Goal: Task Accomplishment & Management: Use online tool/utility

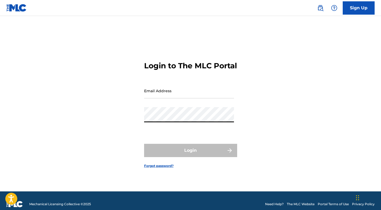
type input "[EMAIL_ADDRESS][DOMAIN_NAME]"
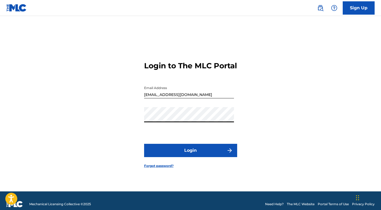
click at [183, 155] on button "Login" at bounding box center [190, 150] width 93 height 13
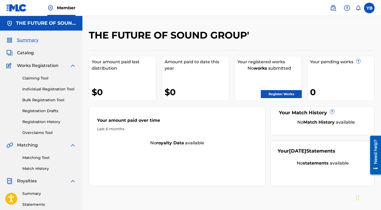
click at [67, 7] on span "Member" at bounding box center [66, 8] width 19 height 6
click at [68, 5] on span "Member" at bounding box center [66, 8] width 19 height 6
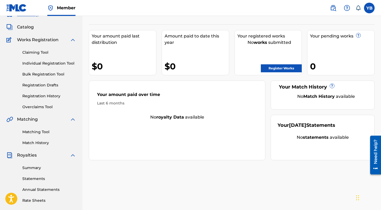
scroll to position [28, 0]
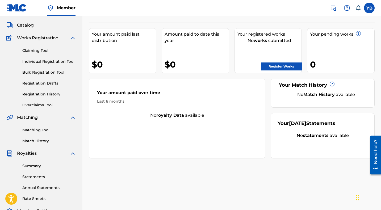
click at [34, 131] on link "Matching Tool" at bounding box center [49, 130] width 54 height 6
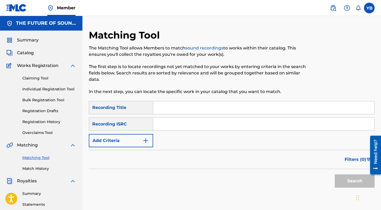
click at [138, 147] on button "Add Criteria" at bounding box center [121, 140] width 64 height 13
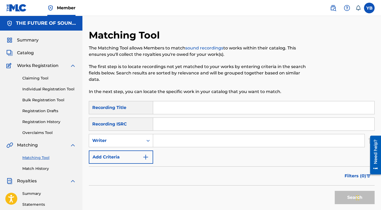
click at [180, 140] on input "Search Form" at bounding box center [259, 140] width 212 height 13
paste input "THE MASTER"
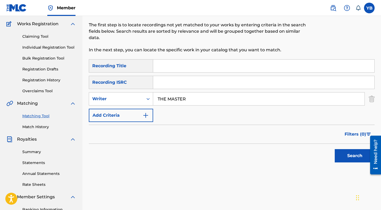
scroll to position [41, 0]
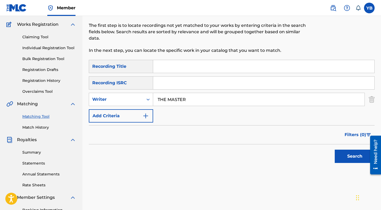
type input "THE MASTER"
click at [345, 158] on button "Search" at bounding box center [355, 156] width 40 height 13
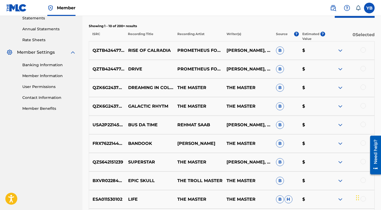
scroll to position [186, 0]
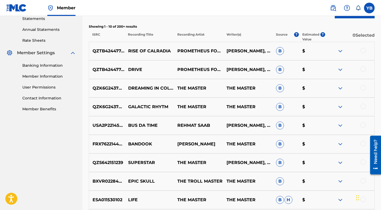
click at [146, 86] on p "DREAMING IN COLOR" at bounding box center [149, 88] width 49 height 6
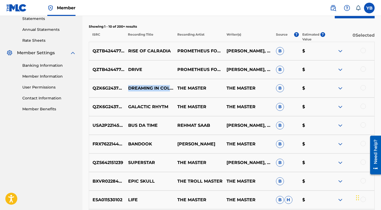
copy p "DREAMING IN COLOR"
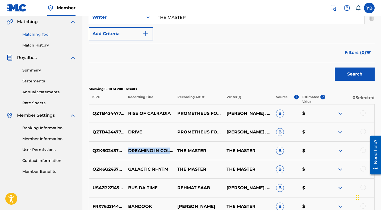
scroll to position [123, 0]
click at [361, 52] on span "Filters ( 0 )" at bounding box center [356, 53] width 22 height 6
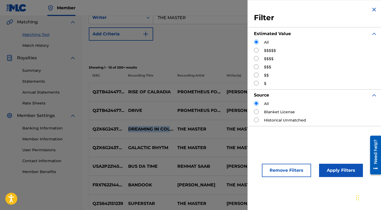
drag, startPoint x: 257, startPoint y: 50, endPoint x: 265, endPoint y: 61, distance: 13.8
click at [257, 50] on input "Search Form" at bounding box center [256, 50] width 5 height 5
radio input "true"
click at [257, 120] on input "Search Form" at bounding box center [256, 120] width 5 height 5
radio input "true"
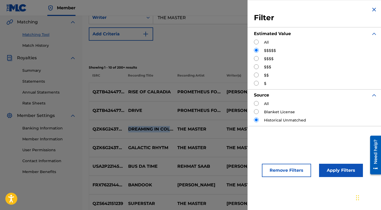
click at [332, 170] on button "Apply Filters" at bounding box center [341, 170] width 44 height 13
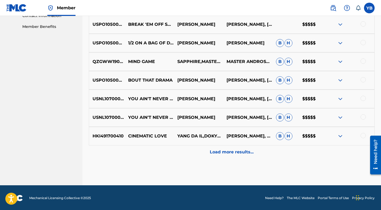
click at [191, 151] on div "Load more results..." at bounding box center [232, 152] width 286 height 13
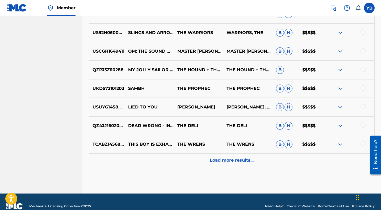
click at [189, 156] on div "Load more results..." at bounding box center [232, 160] width 286 height 13
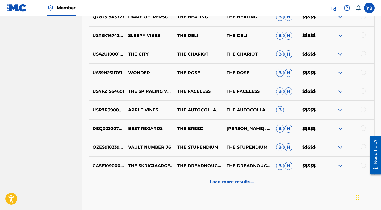
scroll to position [612, 0]
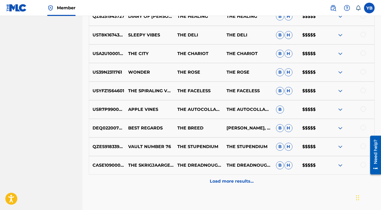
click at [184, 179] on div "Load more results..." at bounding box center [232, 181] width 286 height 13
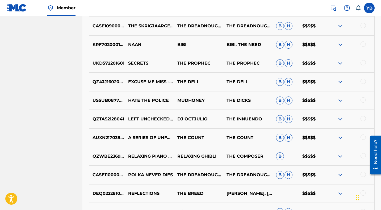
scroll to position [781, 0]
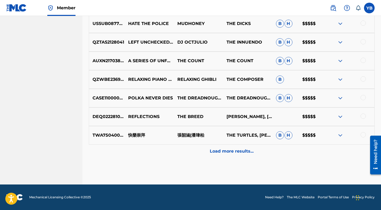
click at [191, 151] on div "Load more results..." at bounding box center [232, 151] width 286 height 13
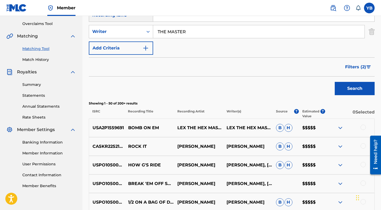
scroll to position [104, 0]
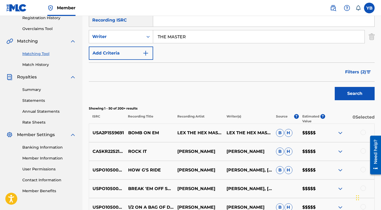
click at [358, 68] on button "Filters ( 2 )" at bounding box center [358, 71] width 33 height 13
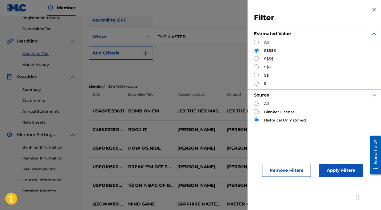
click at [258, 59] on input "Search Form" at bounding box center [256, 58] width 5 height 5
radio input "true"
click at [257, 104] on input "Search Form" at bounding box center [256, 103] width 5 height 5
radio input "true"
click at [336, 170] on button "Apply Filters" at bounding box center [341, 170] width 44 height 13
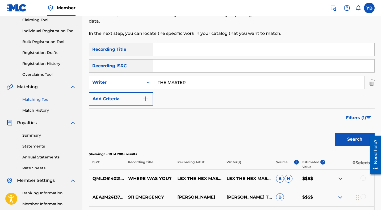
scroll to position [57, 0]
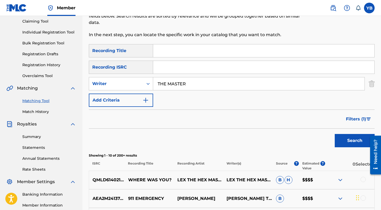
click at [361, 118] on span "Filters ( 1 )" at bounding box center [356, 119] width 20 height 6
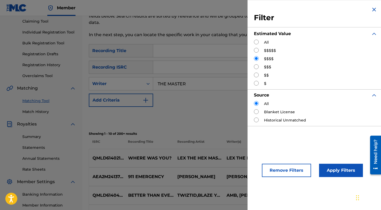
click at [257, 68] on input "Search Form" at bounding box center [256, 66] width 5 height 5
radio input "true"
drag, startPoint x: 332, startPoint y: 170, endPoint x: 329, endPoint y: 168, distance: 3.0
click at [332, 170] on button "Apply Filters" at bounding box center [341, 170] width 44 height 13
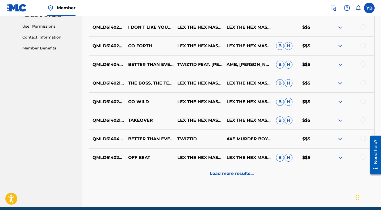
scroll to position [248, 0]
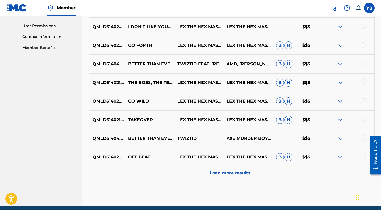
click at [190, 171] on div "Load more results..." at bounding box center [232, 173] width 286 height 13
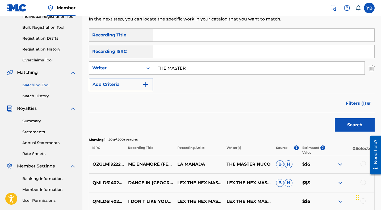
scroll to position [77, 0]
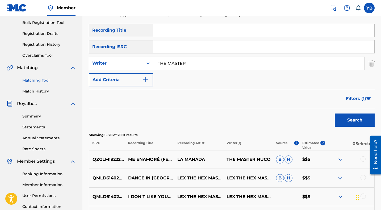
click at [359, 98] on span "Filters ( 1 )" at bounding box center [356, 99] width 20 height 6
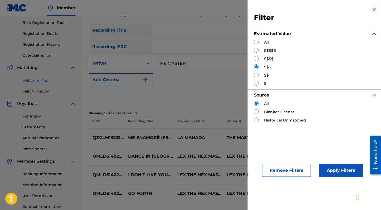
click at [256, 75] on input "Search Form" at bounding box center [256, 75] width 5 height 5
radio input "true"
click at [332, 170] on button "Apply Filters" at bounding box center [341, 170] width 44 height 13
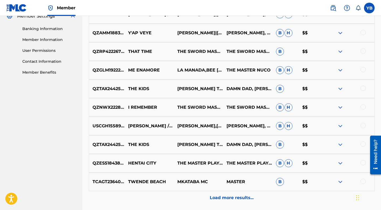
scroll to position [269, 0]
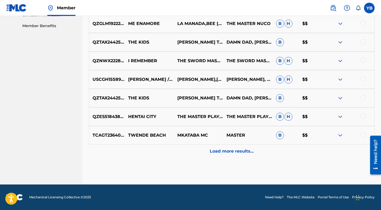
click at [198, 149] on div "Load more results..." at bounding box center [232, 151] width 286 height 13
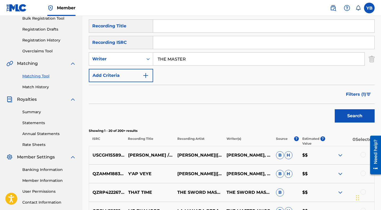
scroll to position [85, 0]
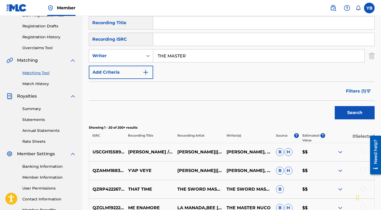
click at [362, 90] on span "Filters ( 1 )" at bounding box center [356, 91] width 20 height 6
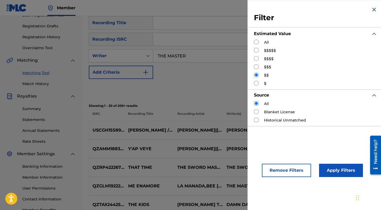
click at [256, 41] on input "Search Form" at bounding box center [256, 42] width 5 height 5
radio input "true"
click at [333, 171] on button "Apply Filters" at bounding box center [341, 170] width 44 height 13
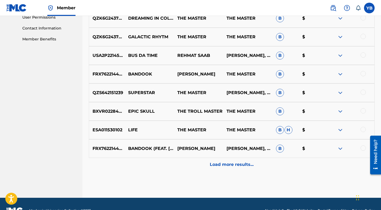
click at [188, 168] on div "Load more results..." at bounding box center [232, 164] width 286 height 13
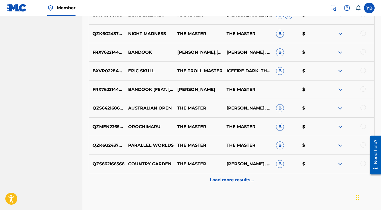
scroll to position [456, 0]
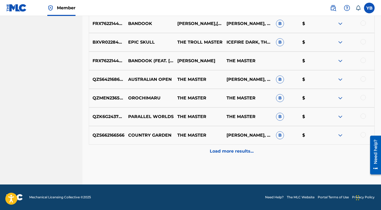
click at [186, 150] on div "Load more results..." at bounding box center [232, 151] width 286 height 13
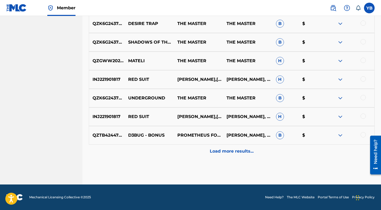
click at [187, 151] on div "Load more results..." at bounding box center [232, 151] width 286 height 13
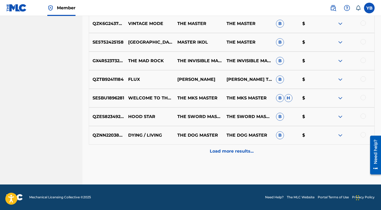
click at [187, 152] on div "Load more results..." at bounding box center [232, 151] width 286 height 13
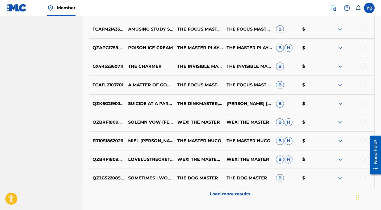
scroll to position [975, 0]
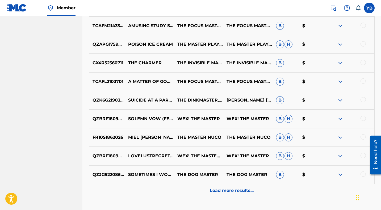
click at [191, 183] on div "QZJG52208591 SOMETIMES I WONDER THE DOG MASTER THE DOG MASTER B $" at bounding box center [232, 175] width 286 height 19
click at [188, 186] on div "Load more results..." at bounding box center [232, 190] width 286 height 13
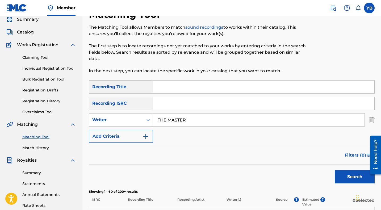
scroll to position [21, 0]
drag, startPoint x: 196, startPoint y: 119, endPoint x: 148, endPoint y: 120, distance: 47.9
click at [148, 120] on div "SearchWithCriteriae21f9668-f6ff-4dd6-8680-a0c51d079680 Writer THE MASTER" at bounding box center [232, 119] width 286 height 13
paste input "BABY"
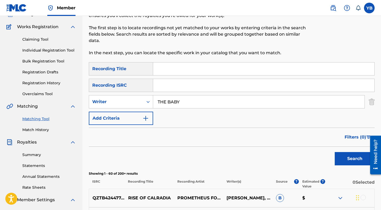
scroll to position [39, 0]
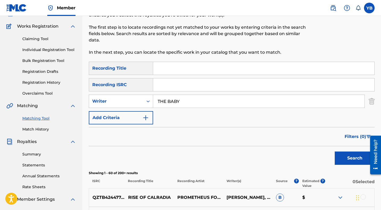
type input "THE BABY"
click at [335, 152] on button "Search" at bounding box center [355, 158] width 40 height 13
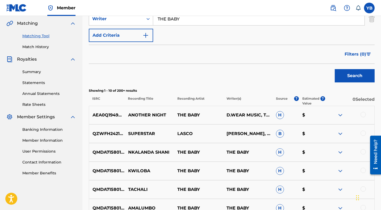
scroll to position [120, 0]
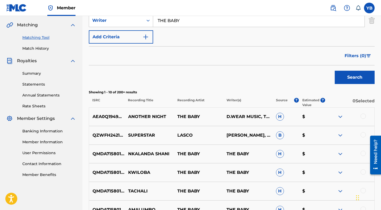
click at [357, 53] on span "Filters ( 0 )" at bounding box center [356, 56] width 22 height 6
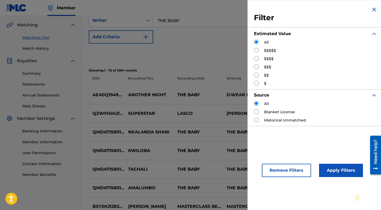
click at [257, 49] on input "Search Form" at bounding box center [256, 50] width 5 height 5
radio input "true"
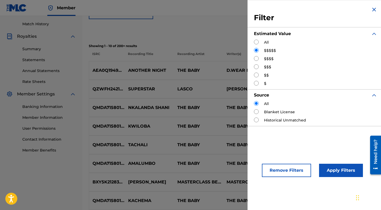
click at [334, 171] on button "Apply Filters" at bounding box center [341, 170] width 44 height 13
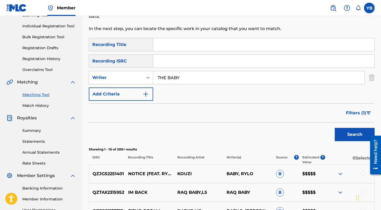
scroll to position [61, 0]
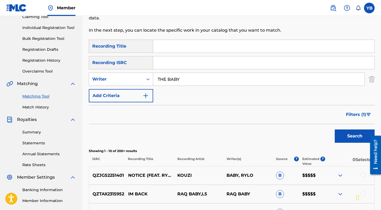
click at [357, 111] on button "Filters ( 1 )" at bounding box center [359, 114] width 32 height 13
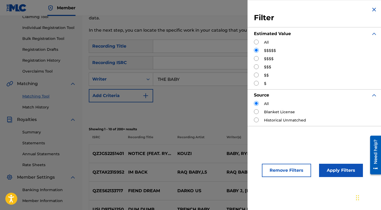
click at [258, 57] on input "Search Form" at bounding box center [256, 58] width 5 height 5
radio input "true"
click at [335, 171] on button "Apply Filters" at bounding box center [341, 170] width 44 height 13
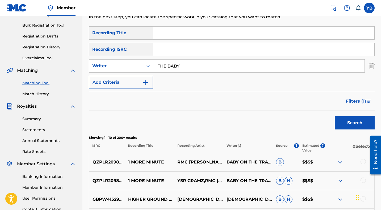
scroll to position [75, 0]
click at [355, 101] on span "Filters ( 1 )" at bounding box center [356, 101] width 20 height 6
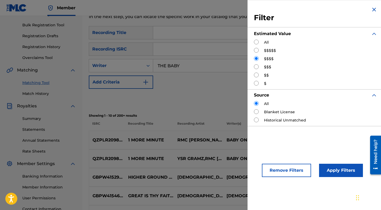
click at [256, 66] on input "Search Form" at bounding box center [256, 66] width 5 height 5
radio input "true"
click at [333, 171] on button "Apply Filters" at bounding box center [341, 170] width 44 height 13
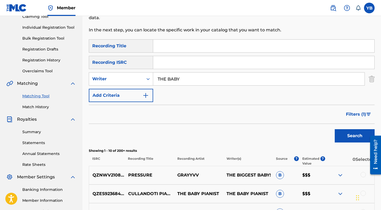
scroll to position [63, 0]
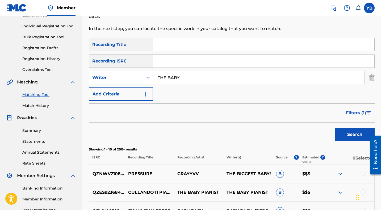
click at [359, 112] on span "Filters ( 1 )" at bounding box center [356, 113] width 20 height 6
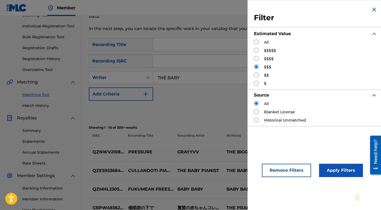
click at [259, 74] on div "$$" at bounding box center [315, 76] width 123 height 6
click at [258, 74] on input "Search Form" at bounding box center [256, 75] width 5 height 5
radio input "true"
click at [340, 170] on button "Apply Filters" at bounding box center [341, 170] width 44 height 13
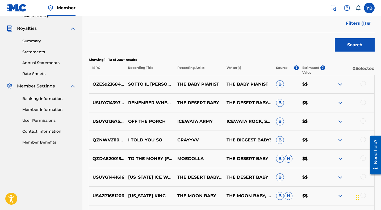
scroll to position [0, 0]
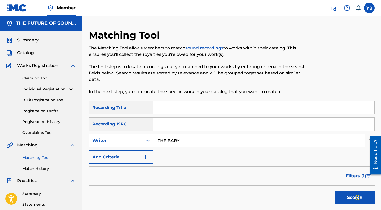
drag, startPoint x: 182, startPoint y: 141, endPoint x: 145, endPoint y: 137, distance: 37.7
click at [145, 137] on div "SearchWithCriteriae21f9668-f6ff-4dd6-8680-a0c51d079680 Writer THE BABY" at bounding box center [232, 140] width 286 height 13
paste input "OJOS NEGROS"
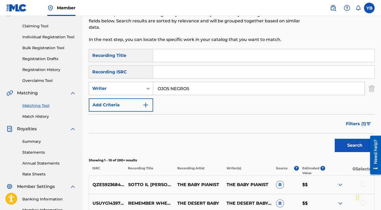
scroll to position [52, 0]
type input "OJOS NEGROS"
click at [347, 146] on button "Search" at bounding box center [355, 145] width 40 height 13
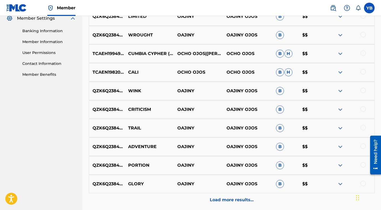
scroll to position [269, 0]
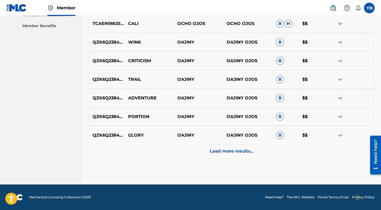
click at [197, 153] on div "Load more results..." at bounding box center [232, 151] width 286 height 13
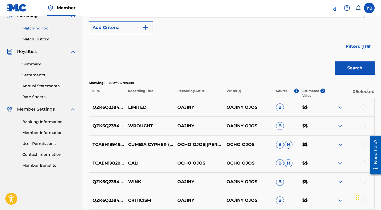
scroll to position [131, 0]
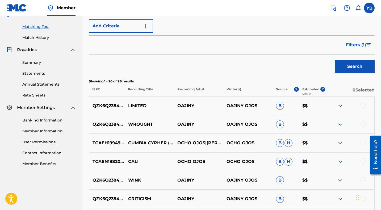
click at [360, 44] on span "Filters ( 1 )" at bounding box center [356, 45] width 20 height 6
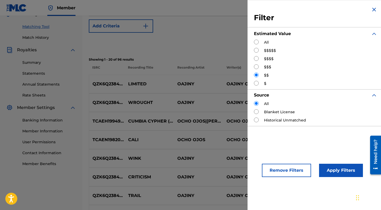
click at [258, 50] on input "Search Form" at bounding box center [256, 50] width 5 height 5
radio input "true"
click at [330, 171] on button "Apply Filters" at bounding box center [341, 170] width 44 height 13
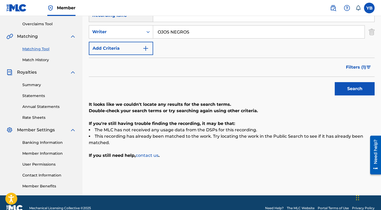
scroll to position [107, 0]
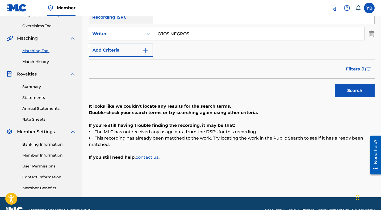
click at [359, 68] on span "Filters ( 1 )" at bounding box center [356, 69] width 20 height 6
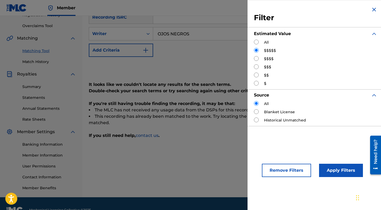
click at [258, 58] on input "Search Form" at bounding box center [256, 58] width 5 height 5
radio input "true"
click at [335, 171] on button "Apply Filters" at bounding box center [341, 170] width 44 height 13
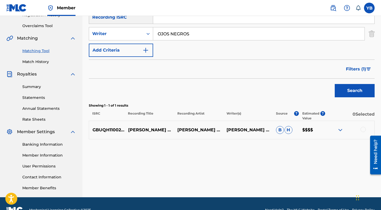
click at [357, 68] on span "Filters ( 1 )" at bounding box center [356, 69] width 20 height 6
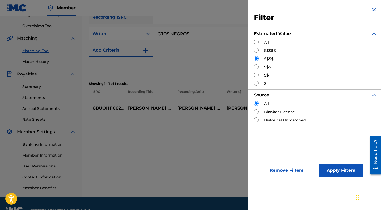
click at [257, 67] on input "Search Form" at bounding box center [256, 66] width 5 height 5
radio input "true"
click at [337, 171] on button "Apply Filters" at bounding box center [341, 170] width 44 height 13
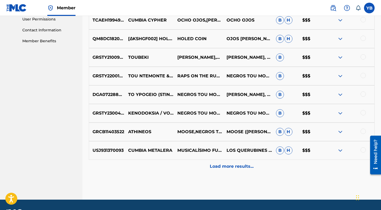
scroll to position [265, 0]
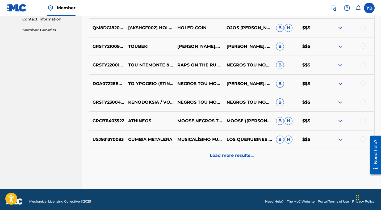
click at [187, 158] on div "Load more results..." at bounding box center [232, 155] width 286 height 13
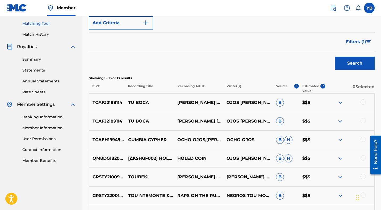
scroll to position [135, 0]
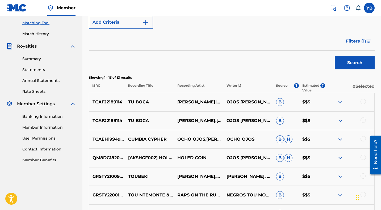
click at [355, 43] on span "Filters ( 1 )" at bounding box center [356, 41] width 20 height 6
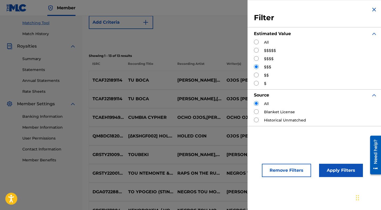
click at [257, 75] on input "Search Form" at bounding box center [256, 75] width 5 height 5
radio input "true"
click at [337, 170] on button "Apply Filters" at bounding box center [341, 170] width 44 height 13
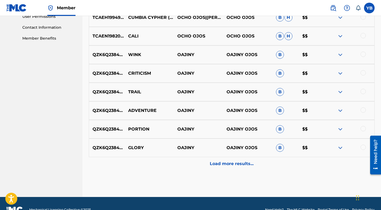
scroll to position [269, 0]
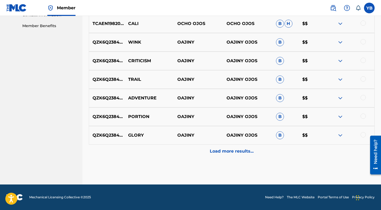
click at [190, 152] on div "Load more results..." at bounding box center [232, 151] width 286 height 13
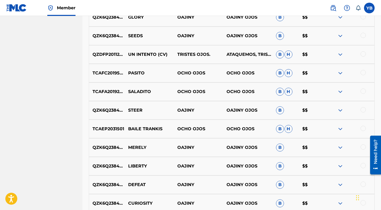
scroll to position [442, 0]
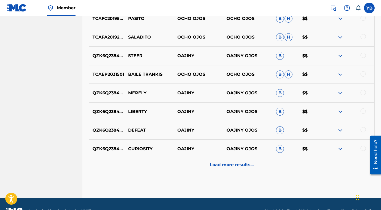
click at [182, 165] on div "Load more results..." at bounding box center [232, 164] width 286 height 13
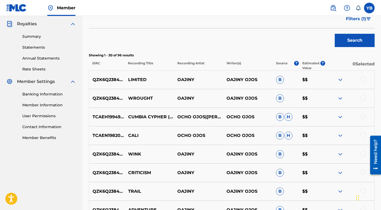
scroll to position [0, 0]
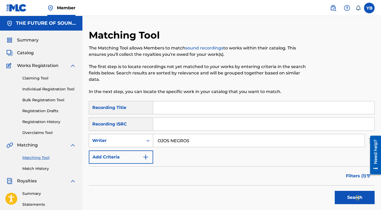
drag, startPoint x: 197, startPoint y: 142, endPoint x: 152, endPoint y: 137, distance: 46.0
click at [152, 137] on div "SearchWithCriteriae21f9668-f6ff-4dd6-8680-a0c51d079680 Writer OJOS NEGROS" at bounding box center [232, 140] width 286 height 13
paste input "LA FLAKA"
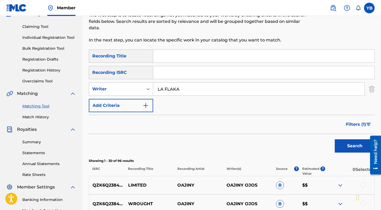
scroll to position [52, 0]
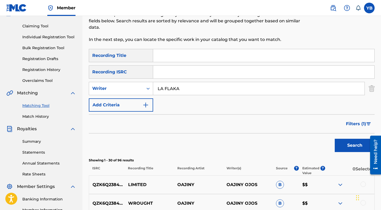
type input "LA FLAKA"
click at [353, 146] on button "Search" at bounding box center [355, 145] width 40 height 13
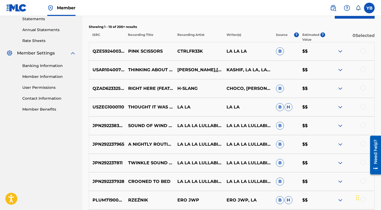
scroll to position [127, 0]
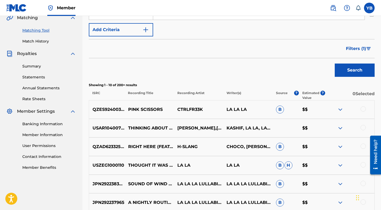
click at [358, 50] on span "Filters ( 1 )" at bounding box center [356, 49] width 20 height 6
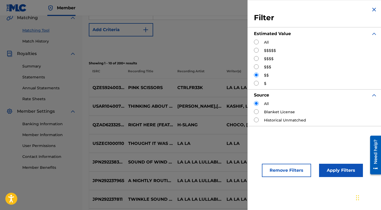
click at [258, 51] on input "Search Form" at bounding box center [256, 50] width 5 height 5
radio input "true"
click at [335, 170] on button "Apply Filters" at bounding box center [341, 170] width 44 height 13
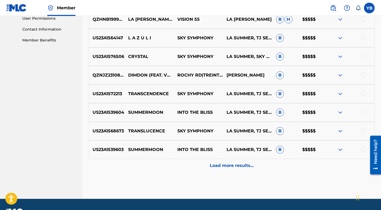
scroll to position [256, 0]
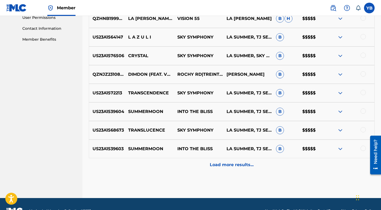
click at [189, 167] on div "Load more results..." at bounding box center [232, 164] width 286 height 13
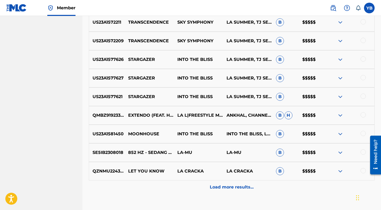
scroll to position [456, 0]
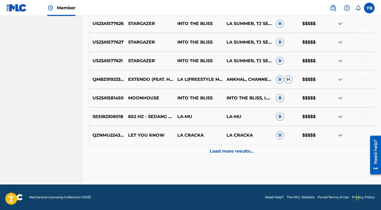
click at [186, 150] on div "Load more results..." at bounding box center [232, 151] width 286 height 13
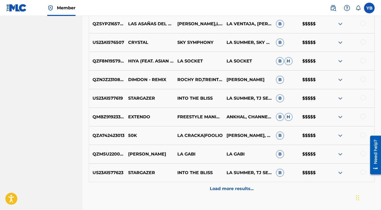
scroll to position [606, 0]
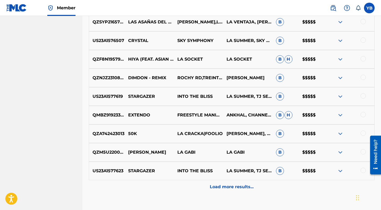
click at [191, 186] on div "Load more results..." at bounding box center [232, 186] width 286 height 13
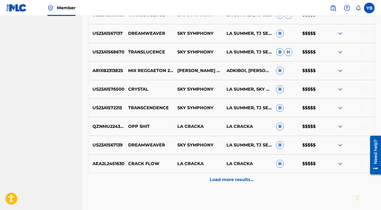
scroll to position [828, 0]
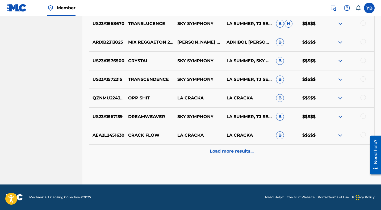
click at [192, 153] on div "Load more results..." at bounding box center [232, 151] width 286 height 13
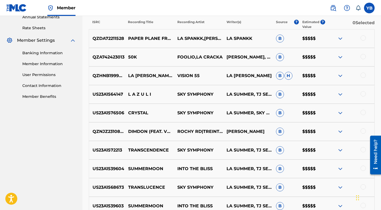
scroll to position [199, 0]
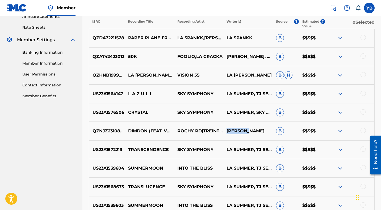
drag, startPoint x: 255, startPoint y: 130, endPoint x: 228, endPoint y: 130, distance: 27.9
click at [228, 130] on p "[PERSON_NAME]" at bounding box center [247, 131] width 49 height 6
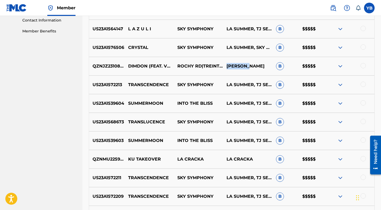
scroll to position [263, 0]
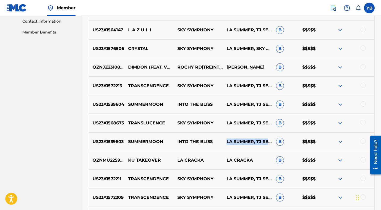
drag, startPoint x: 253, startPoint y: 147, endPoint x: 228, endPoint y: 139, distance: 26.8
click at [228, 139] on p "LA SUMMER, TJ SERENITY" at bounding box center [247, 142] width 49 height 6
copy p "LA SUMMER, TJ SERENITY"
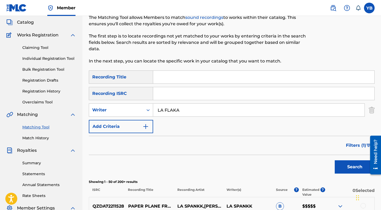
scroll to position [31, 0]
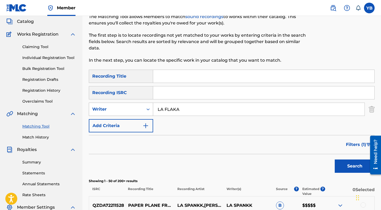
drag, startPoint x: 184, startPoint y: 111, endPoint x: 144, endPoint y: 105, distance: 40.3
click at [144, 105] on div "SearchWithCriteriae21f9668-f6ff-4dd6-8680-a0c51d079680 Writer LA FLAKA" at bounding box center [232, 109] width 286 height 13
paste input "SUMMER, TJ SERENITY"
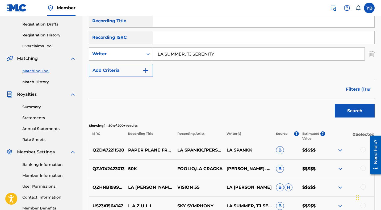
scroll to position [88, 0]
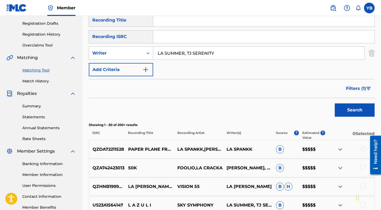
type input "LA SUMMER, TJ SERENITY"
click at [357, 111] on button "Search" at bounding box center [355, 110] width 40 height 13
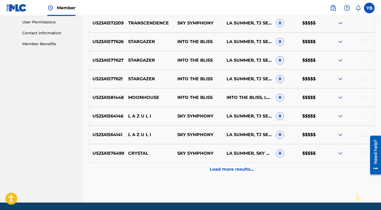
scroll to position [252, 0]
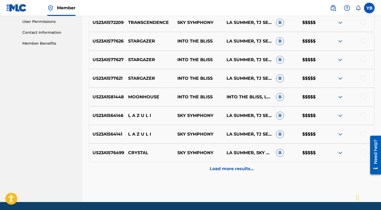
click at [191, 168] on div "Load more results..." at bounding box center [232, 168] width 286 height 13
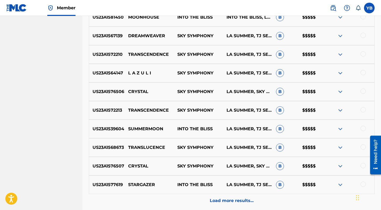
scroll to position [444, 0]
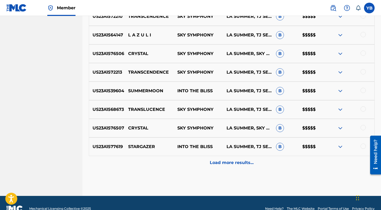
click at [188, 163] on div "Load more results..." at bounding box center [232, 162] width 286 height 13
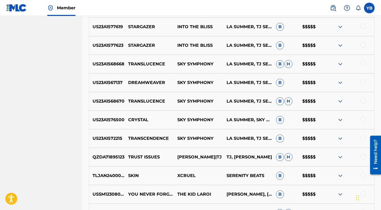
scroll to position [0, 0]
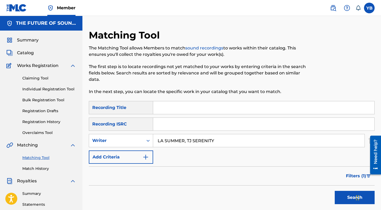
drag, startPoint x: 229, startPoint y: 141, endPoint x: 158, endPoint y: 138, distance: 70.8
click at [158, 138] on input "LA SUMMER, TJ SERENITY" at bounding box center [259, 140] width 212 height 13
